Goal: Ask a question

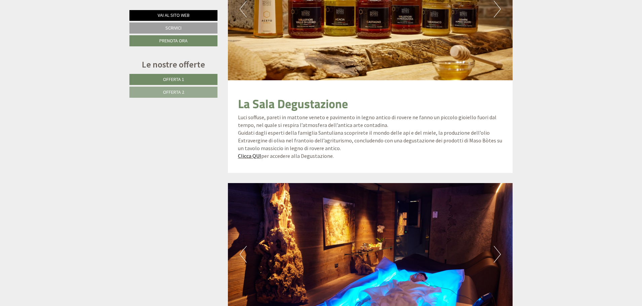
scroll to position [1378, 0]
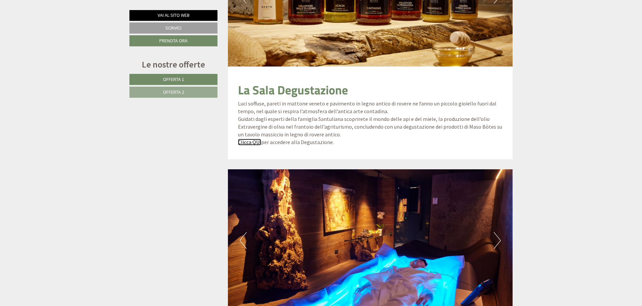
click at [252, 142] on link "Clicca QUI" at bounding box center [249, 142] width 23 height 7
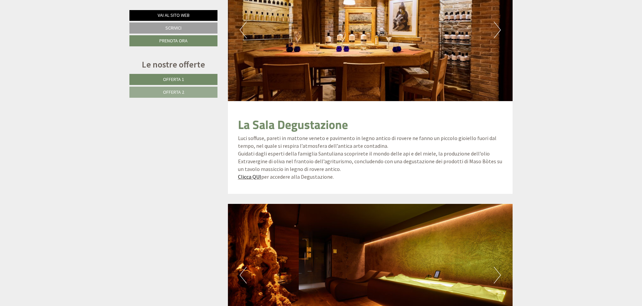
scroll to position [1344, 0]
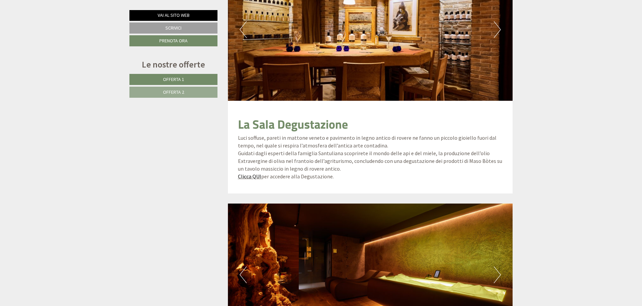
click at [495, 24] on button "Next" at bounding box center [497, 29] width 7 height 17
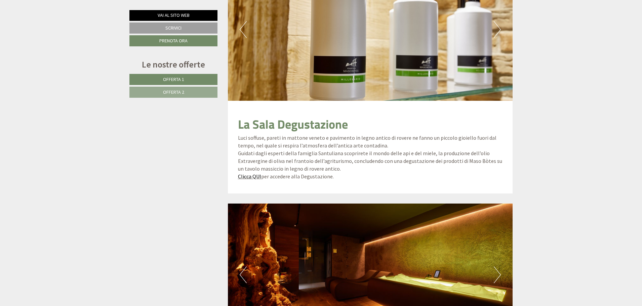
click at [494, 32] on button "Next" at bounding box center [497, 29] width 7 height 17
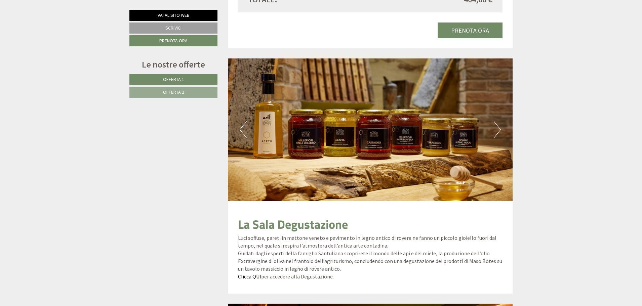
scroll to position [1243, 0]
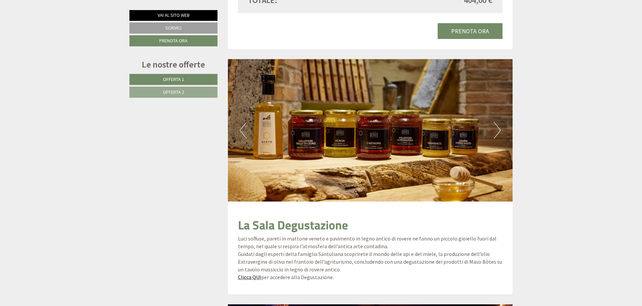
click at [498, 123] on button "Next" at bounding box center [497, 130] width 7 height 17
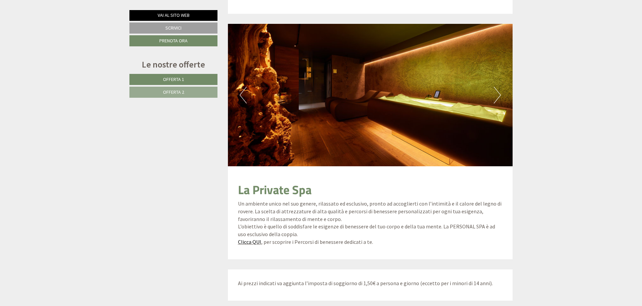
scroll to position [1512, 0]
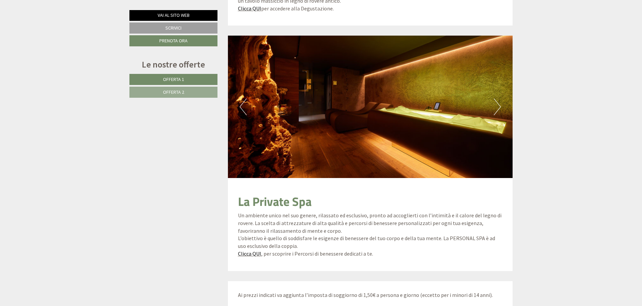
drag, startPoint x: 502, startPoint y: 106, endPoint x: 495, endPoint y: 107, distance: 7.8
click at [501, 106] on img at bounding box center [370, 107] width 285 height 143
click at [495, 107] on button "Next" at bounding box center [497, 107] width 7 height 17
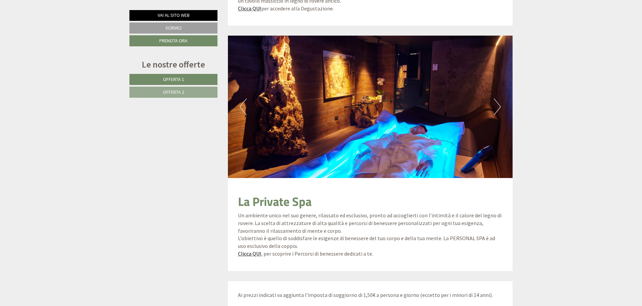
click at [496, 108] on button "Next" at bounding box center [497, 107] width 7 height 17
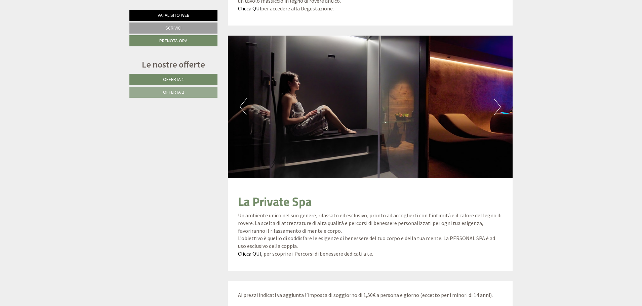
click at [496, 108] on button "Next" at bounding box center [497, 107] width 7 height 17
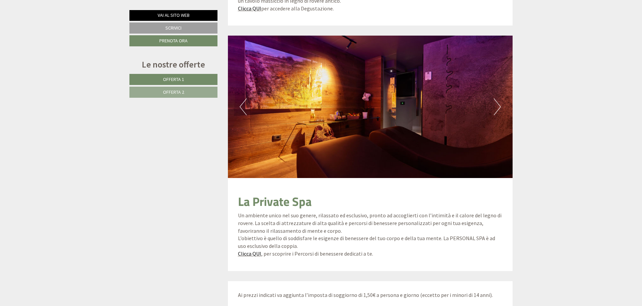
click at [496, 108] on button "Next" at bounding box center [497, 107] width 7 height 17
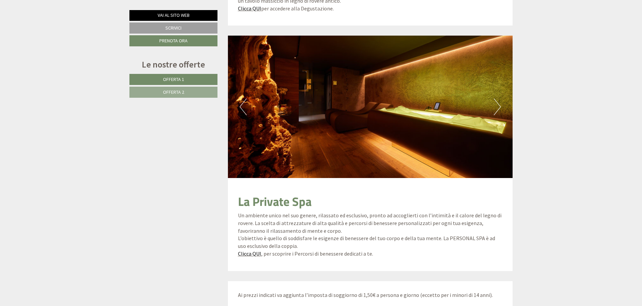
click at [496, 108] on button "Next" at bounding box center [497, 107] width 7 height 17
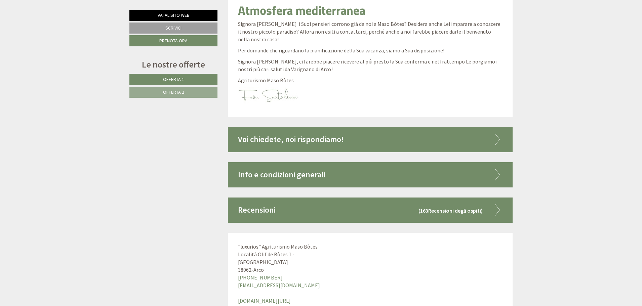
scroll to position [1848, 0]
click at [317, 175] on div "Info e condizioni generali" at bounding box center [370, 174] width 285 height 25
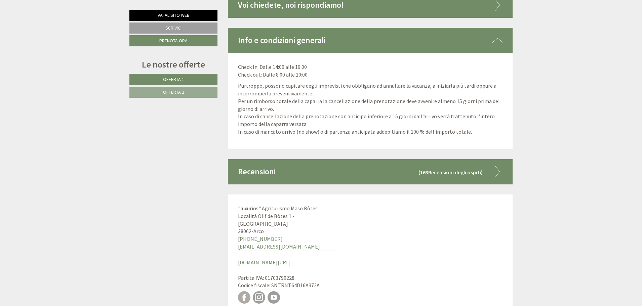
scroll to position [1983, 0]
click at [340, 172] on div "Recensioni (163 Recensioni degli ospiti )" at bounding box center [370, 171] width 285 height 25
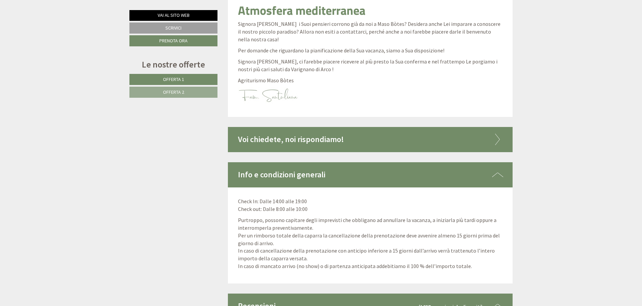
scroll to position [1815, 0]
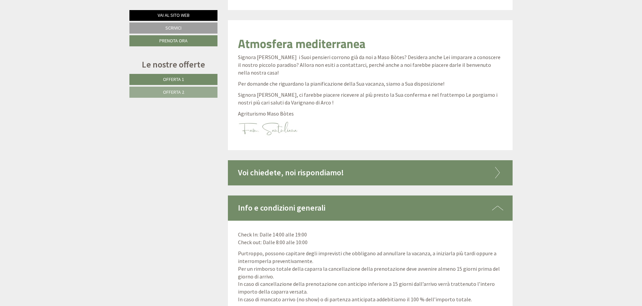
click at [315, 167] on div "Voi chiedete, noi rispondiamo!" at bounding box center [370, 172] width 285 height 25
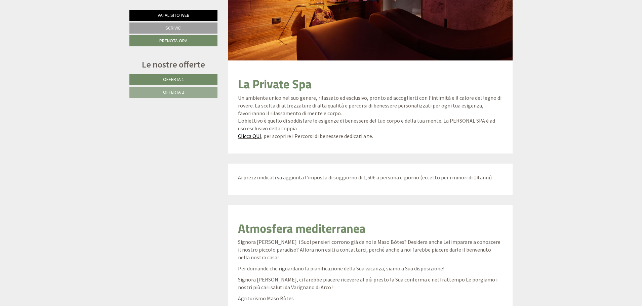
scroll to position [1613, 0]
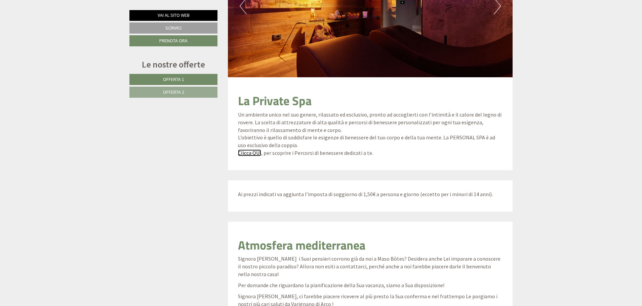
click at [250, 152] on link "Clicca QUI" at bounding box center [249, 153] width 23 height 7
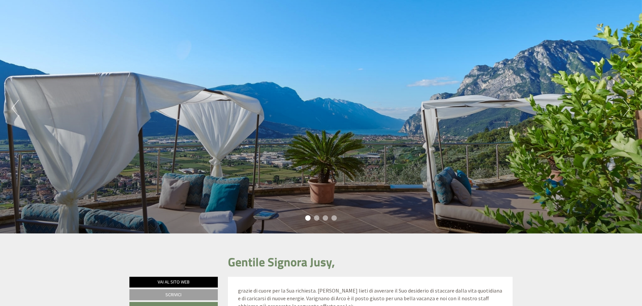
scroll to position [67, 0]
click at [625, 111] on button "Next" at bounding box center [626, 108] width 7 height 17
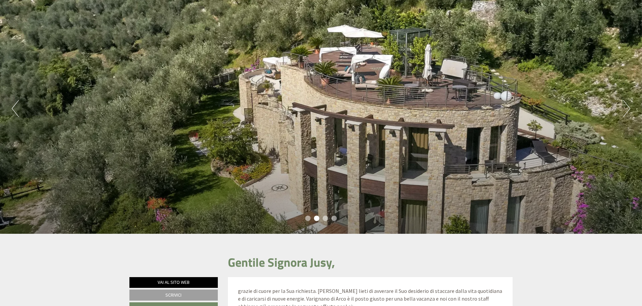
click at [625, 111] on button "Next" at bounding box center [626, 108] width 7 height 17
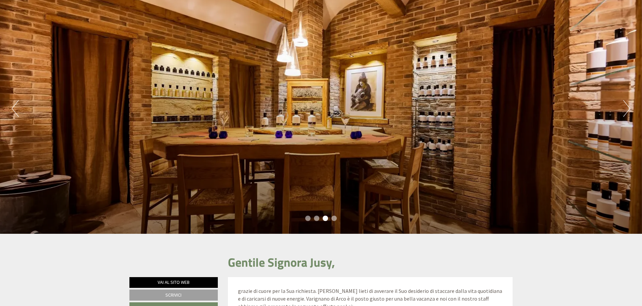
click at [625, 111] on button "Next" at bounding box center [626, 108] width 7 height 17
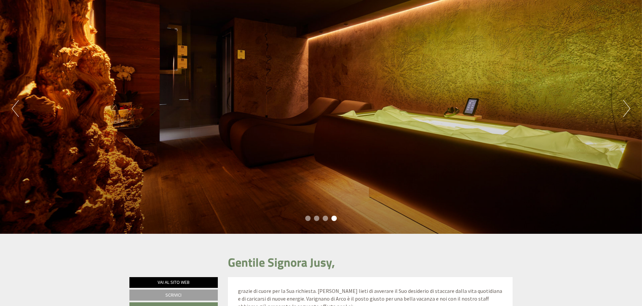
click at [625, 111] on button "Next" at bounding box center [626, 108] width 7 height 17
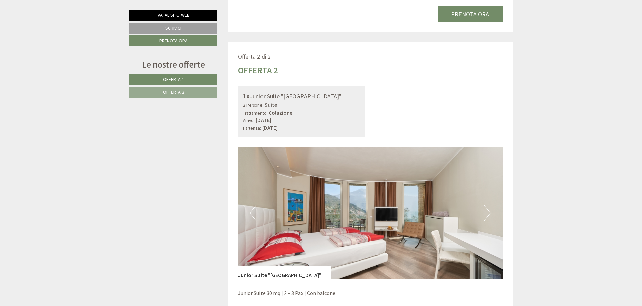
scroll to position [807, 0]
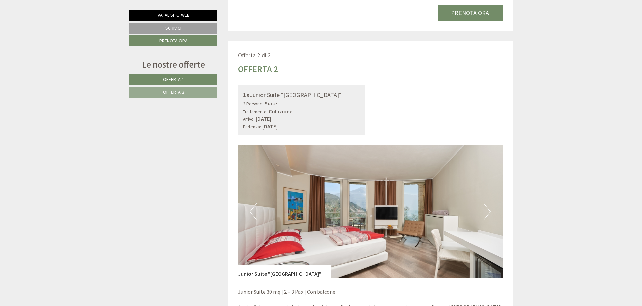
click at [486, 211] on button "Next" at bounding box center [487, 211] width 7 height 17
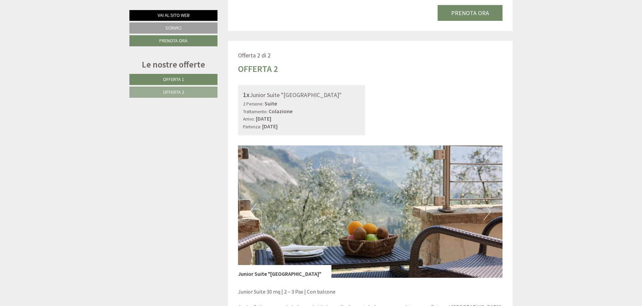
click at [486, 211] on button "Next" at bounding box center [487, 211] width 7 height 17
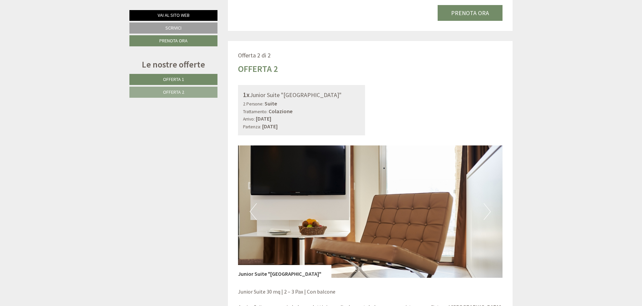
click at [486, 211] on button "Next" at bounding box center [487, 211] width 7 height 17
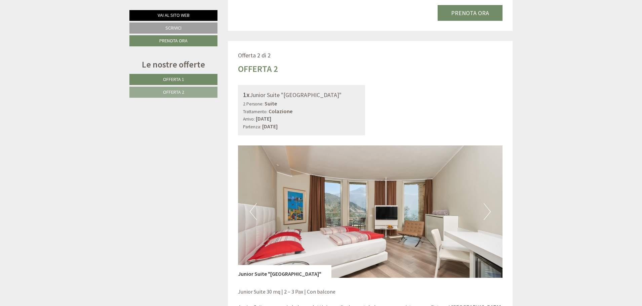
click at [486, 211] on button "Next" at bounding box center [487, 211] width 7 height 17
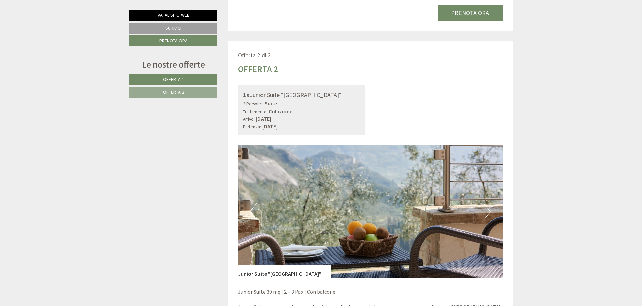
click at [487, 211] on button "Next" at bounding box center [487, 211] width 7 height 17
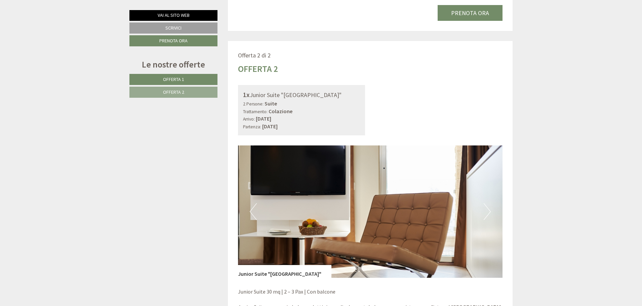
click at [480, 211] on img at bounding box center [370, 212] width 265 height 132
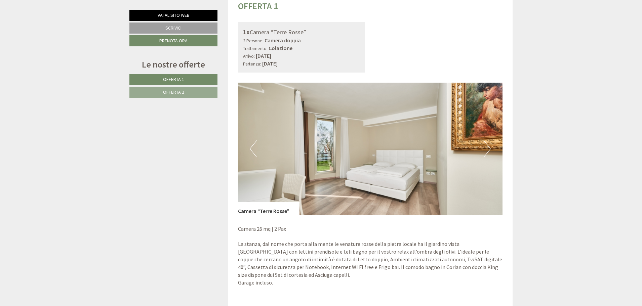
scroll to position [403, 0]
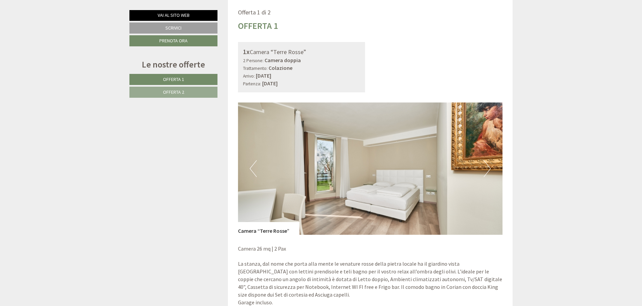
click at [487, 171] on button "Next" at bounding box center [487, 168] width 7 height 17
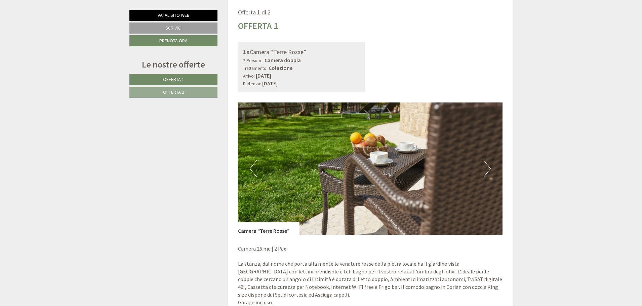
click at [487, 171] on button "Next" at bounding box center [487, 168] width 7 height 17
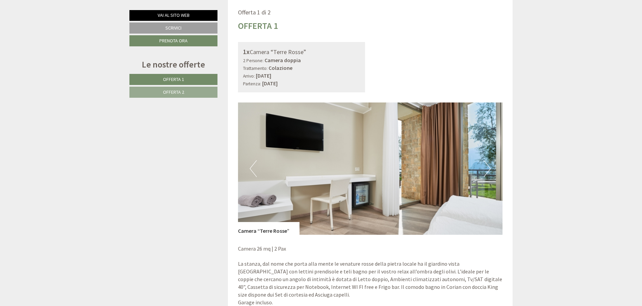
click at [487, 169] on button "Next" at bounding box center [487, 168] width 7 height 17
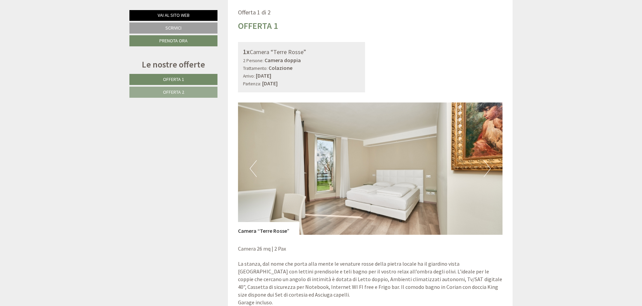
click at [487, 169] on button "Next" at bounding box center [487, 168] width 7 height 17
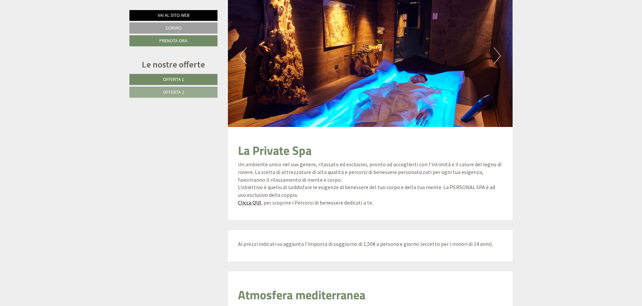
scroll to position [1513, 0]
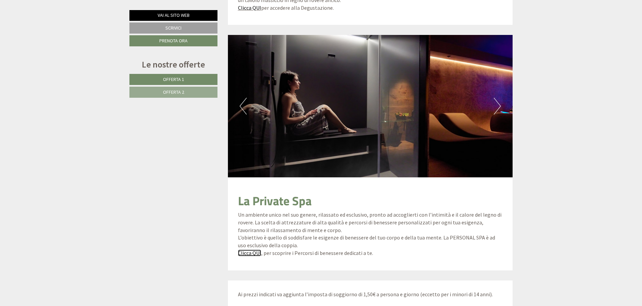
click at [246, 251] on link "Clicca QUI" at bounding box center [249, 253] width 23 height 7
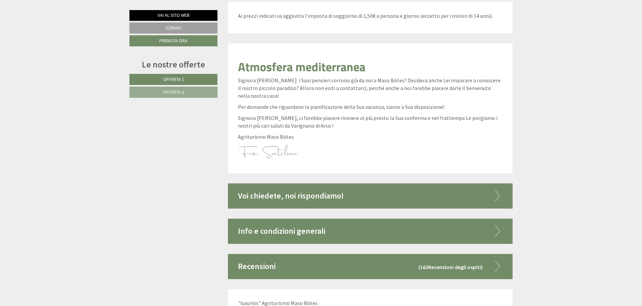
scroll to position [1799, 0]
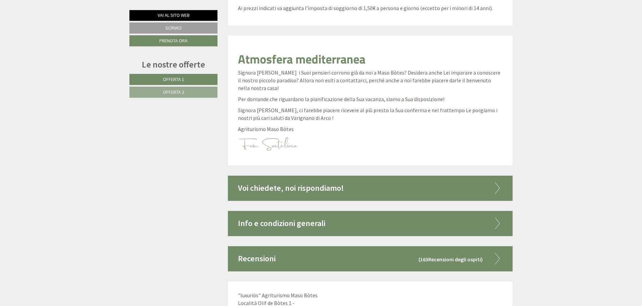
click at [311, 190] on div "Voi chiedete, noi rispondiamo!" at bounding box center [370, 188] width 285 height 25
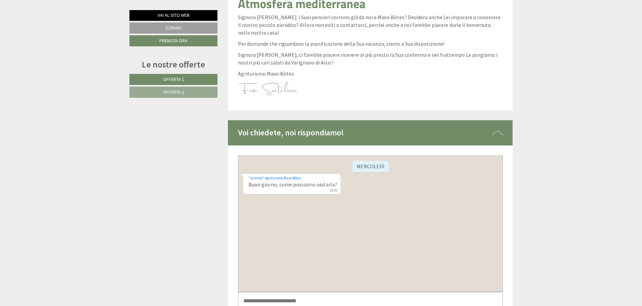
scroll to position [1934, 0]
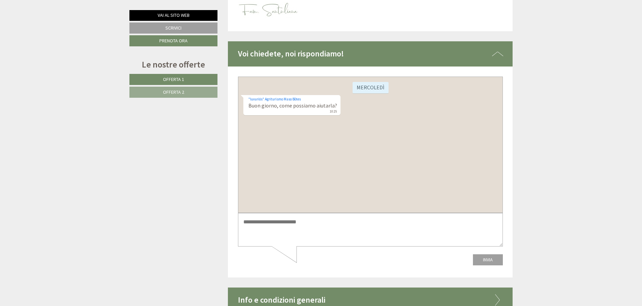
click at [314, 234] on textarea at bounding box center [370, 230] width 265 height 34
type textarea "*"
type textarea "**********"
click at [484, 259] on button "Invia" at bounding box center [488, 259] width 30 height 11
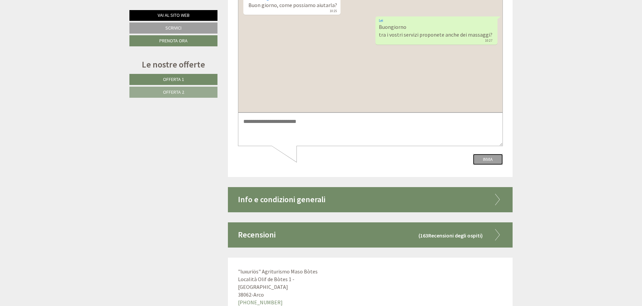
scroll to position [2035, 0]
click at [293, 123] on textarea at bounding box center [370, 130] width 265 height 34
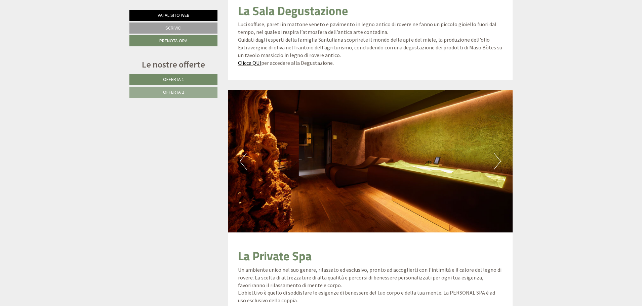
scroll to position [1530, 0]
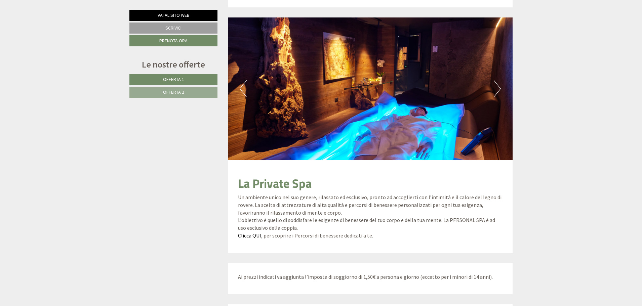
click at [494, 89] on button "Next" at bounding box center [497, 88] width 7 height 17
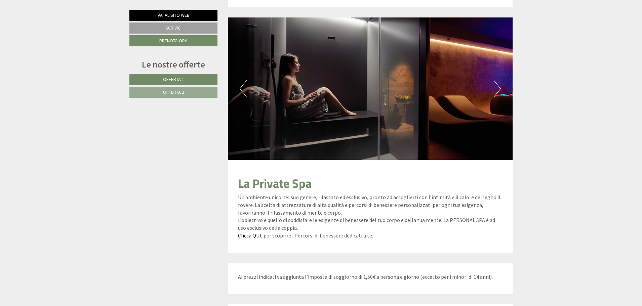
click at [494, 89] on button "Next" at bounding box center [497, 88] width 7 height 17
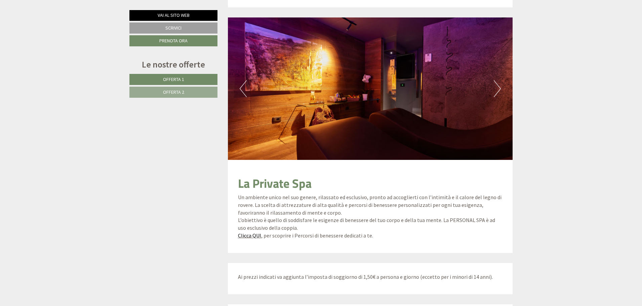
click at [494, 89] on button "Next" at bounding box center [497, 88] width 7 height 17
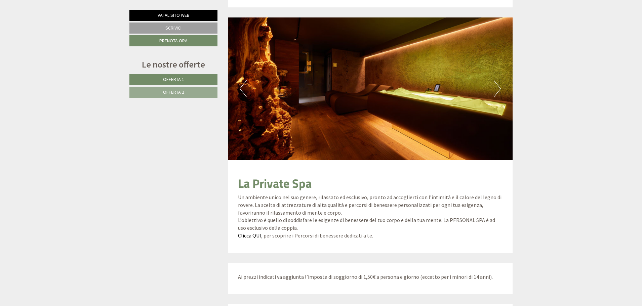
click at [494, 89] on button "Next" at bounding box center [497, 88] width 7 height 17
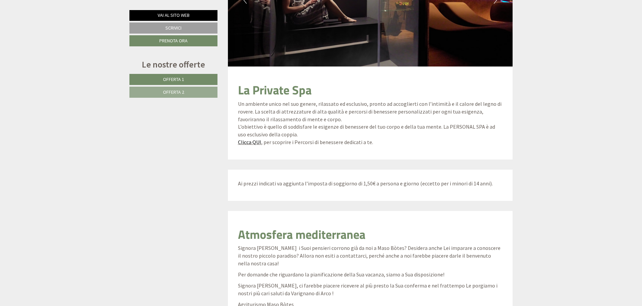
scroll to position [1614, 0]
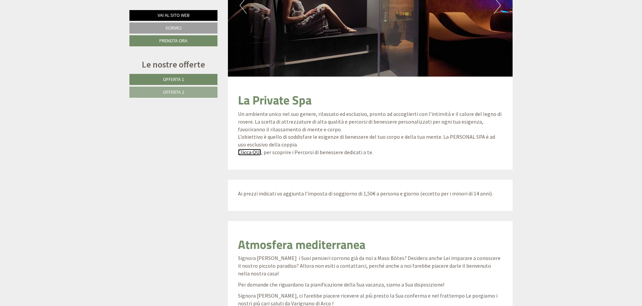
click at [244, 152] on link "Clicca QUI" at bounding box center [249, 152] width 23 height 7
